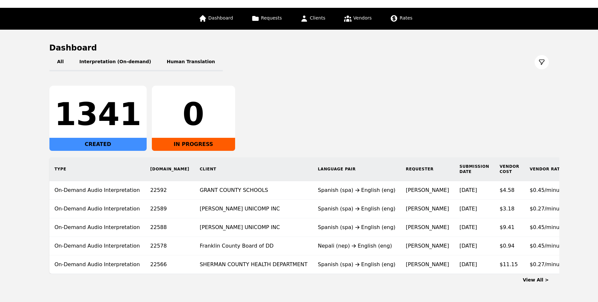
scroll to position [30, 0]
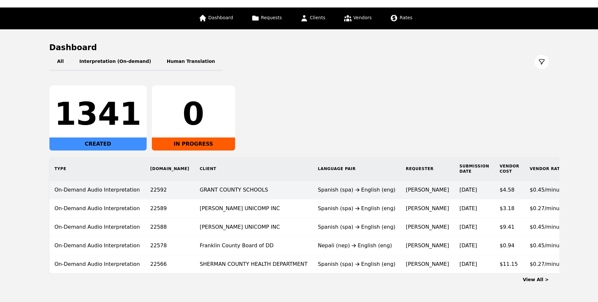
click at [401, 192] on td "[PERSON_NAME]" at bounding box center [428, 190] width 54 height 19
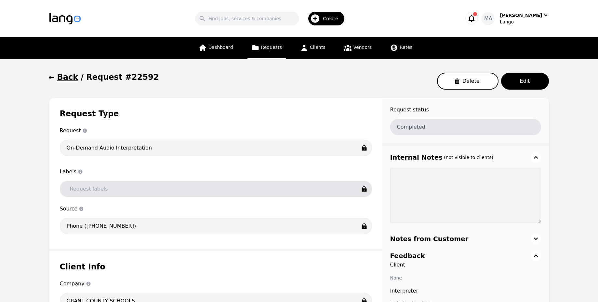
click at [60, 81] on h1 "Back" at bounding box center [67, 77] width 21 height 10
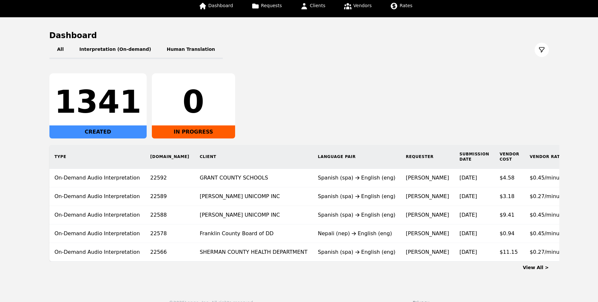
scroll to position [53, 0]
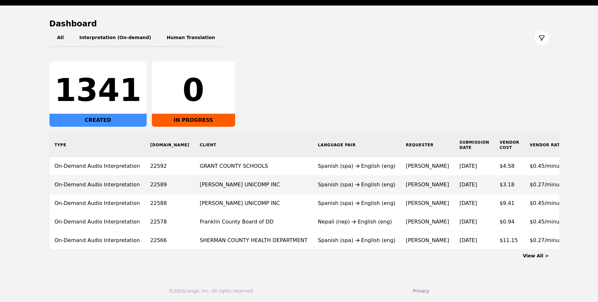
click at [195, 192] on td "[PERSON_NAME] UNICOMP INC" at bounding box center [254, 184] width 118 height 19
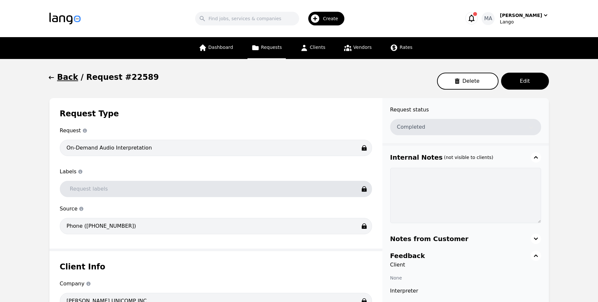
click at [476, 19] on icon "button" at bounding box center [471, 18] width 9 height 9
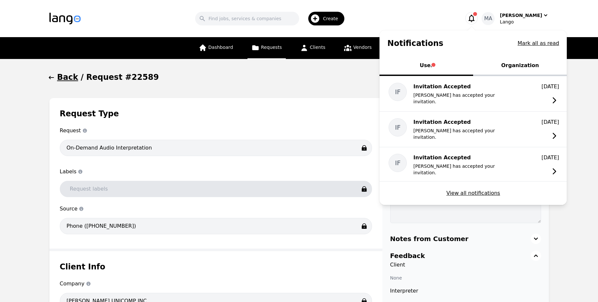
click at [524, 68] on button "Organization" at bounding box center [520, 66] width 94 height 20
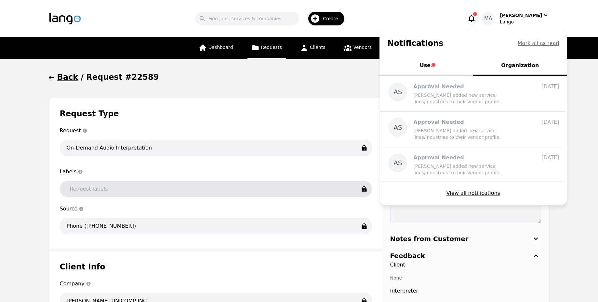
click at [476, 17] on icon "button" at bounding box center [471, 18] width 9 height 9
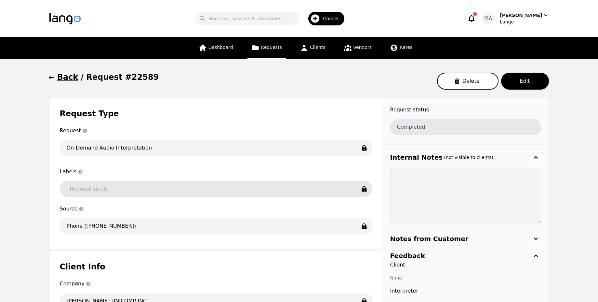
click at [513, 18] on div "[PERSON_NAME]" at bounding box center [521, 15] width 42 height 7
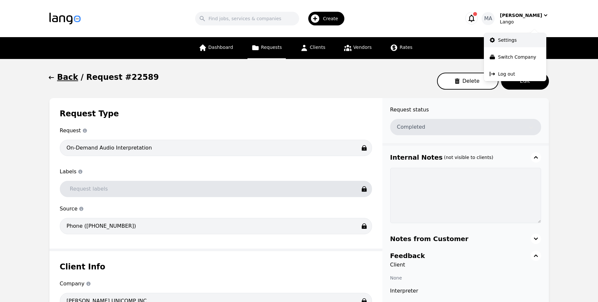
click at [501, 41] on p "Settings" at bounding box center [507, 40] width 19 height 7
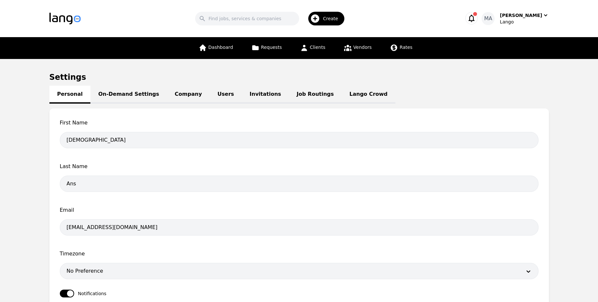
click at [108, 98] on link "On-Demand Settings" at bounding box center [128, 95] width 76 height 18
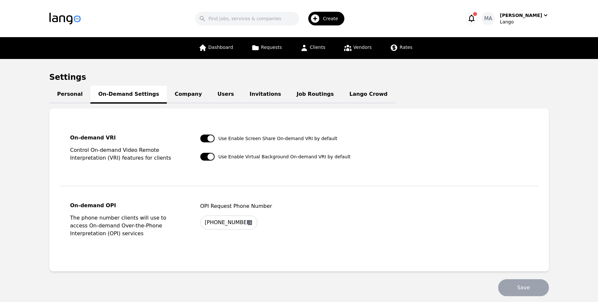
click at [175, 99] on link "Company" at bounding box center [188, 95] width 43 height 18
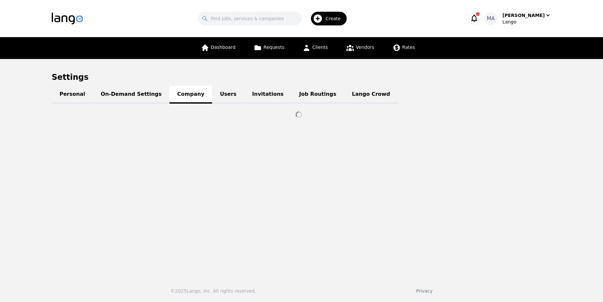
click at [137, 95] on link "On-Demand Settings" at bounding box center [131, 95] width 76 height 18
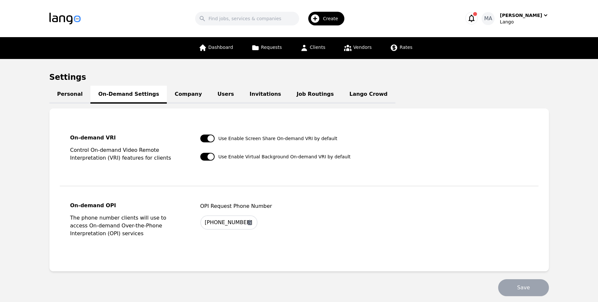
click at [171, 90] on link "Company" at bounding box center [188, 95] width 43 height 18
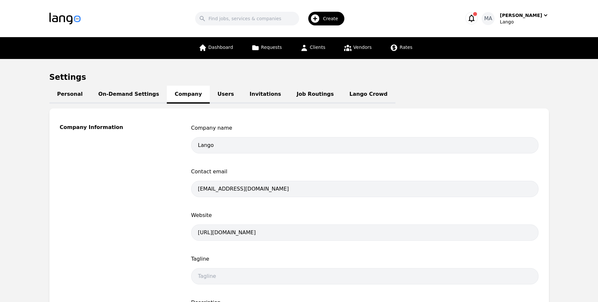
click at [210, 96] on link "Users" at bounding box center [226, 95] width 32 height 18
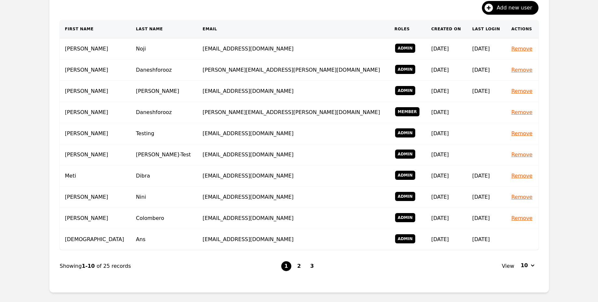
scroll to position [118, 0]
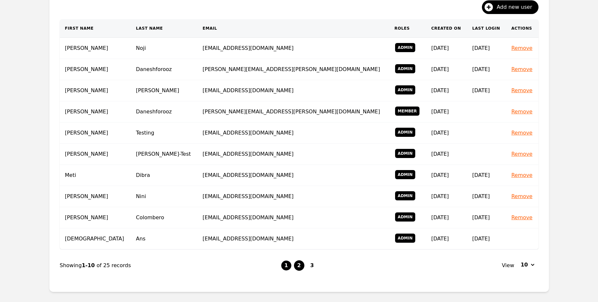
click at [296, 263] on button "2" at bounding box center [299, 265] width 10 height 10
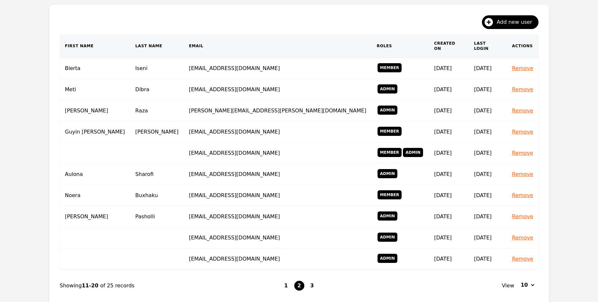
scroll to position [106, 0]
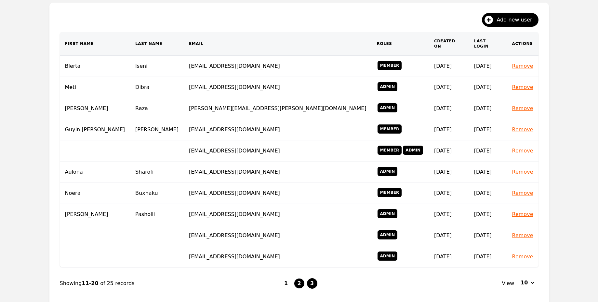
click at [312, 278] on button "3" at bounding box center [312, 283] width 10 height 10
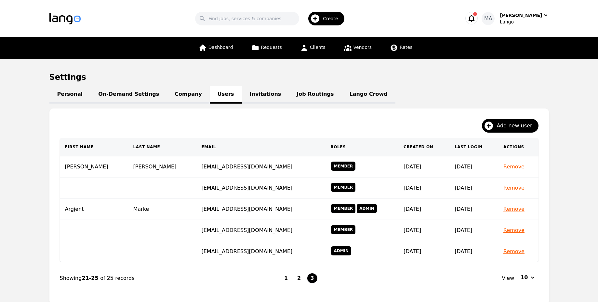
click at [475, 20] on icon "button" at bounding box center [472, 18] width 6 height 7
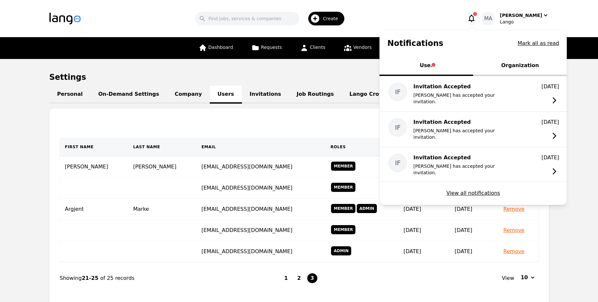
click at [475, 20] on icon "button" at bounding box center [472, 18] width 6 height 7
